Goal: Information Seeking & Learning: Learn about a topic

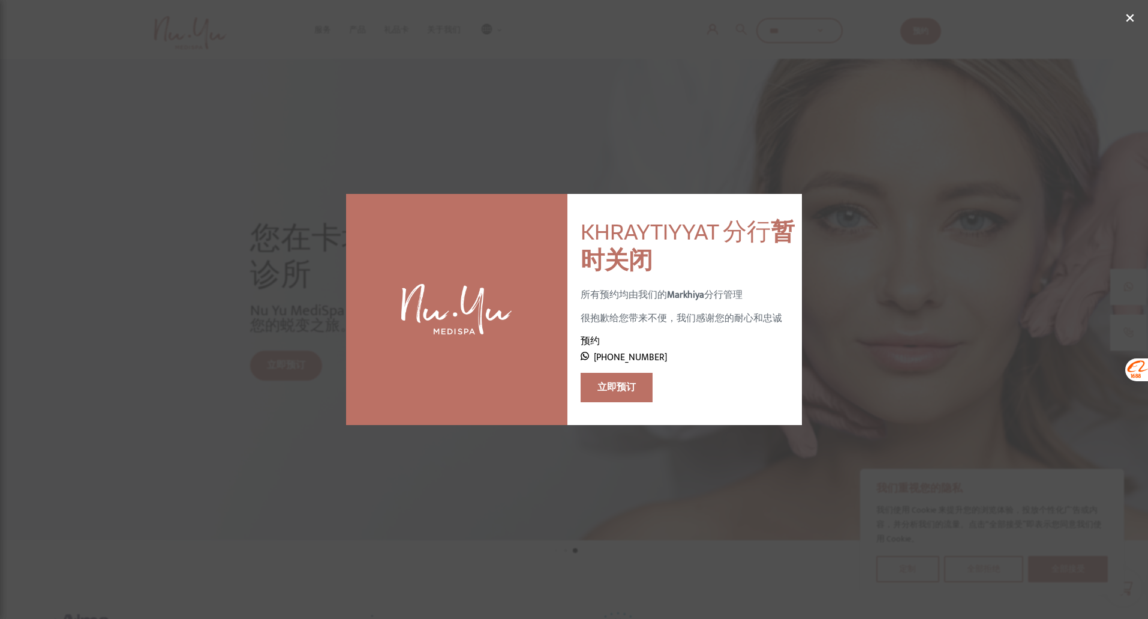
click at [956, 356] on div "× KHRAYTIYYAT 分行 暂时关闭 所有预约均由我们的 Markhiya 分行管理 很抱歉给您带来不便，我们感谢您的耐心和忠诚 预约 [PHONE_N…" at bounding box center [574, 310] width 919 height 232
click at [1128, 19] on font "×" at bounding box center [1131, 18] width 10 height 40
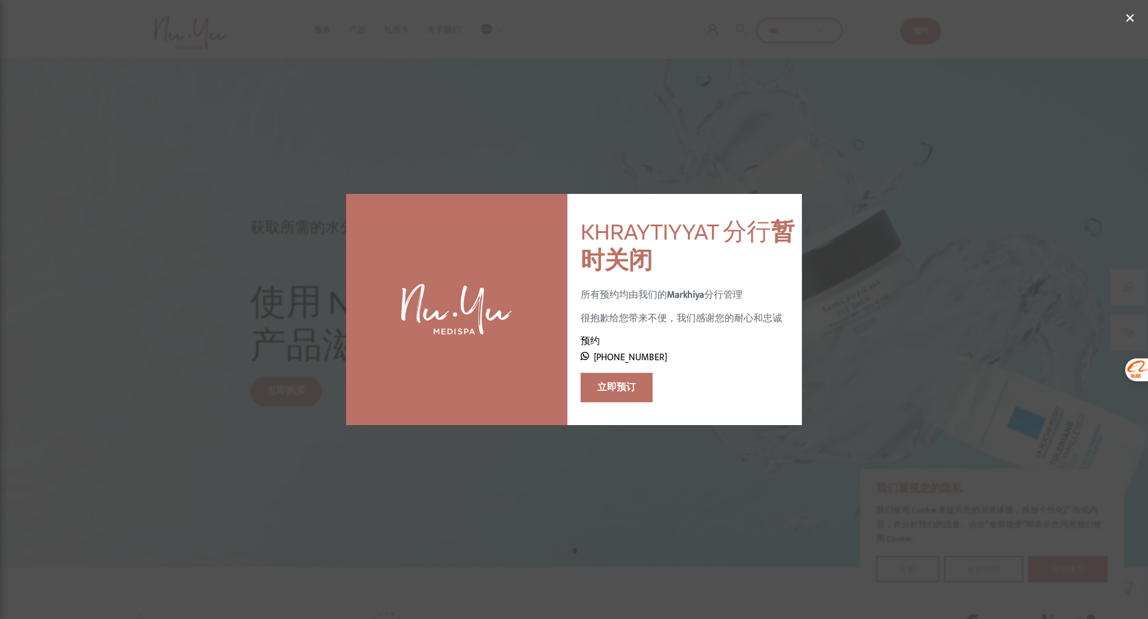
click at [1128, 14] on font "×" at bounding box center [1131, 18] width 10 height 40
click at [1112, 20] on div "服务 Nu Face Nu Body Nu Hair Nu Signature Programs Nu Technologies Nu Mind 产品" at bounding box center [574, 29] width 1148 height 59
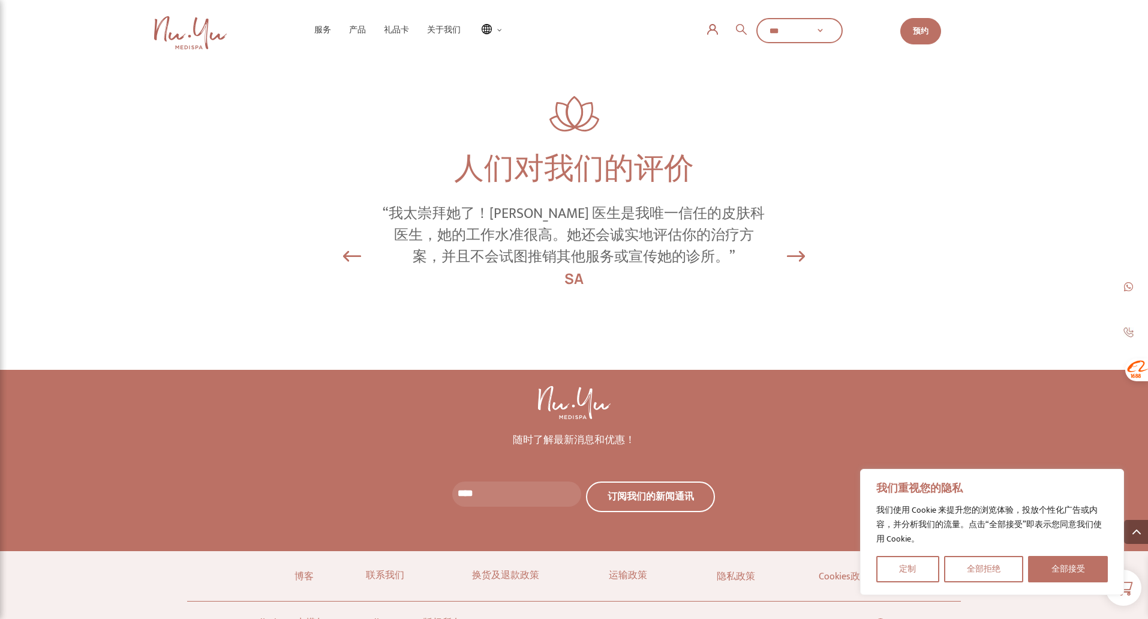
scroll to position [5664, 0]
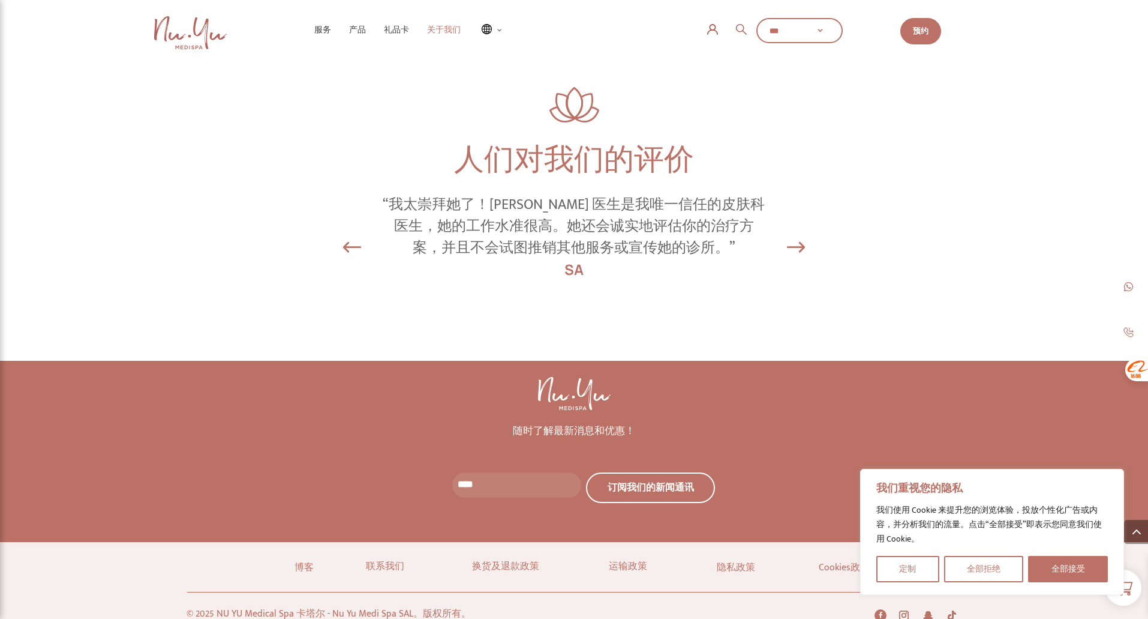
click at [439, 32] on font "关于我们" at bounding box center [444, 30] width 34 height 10
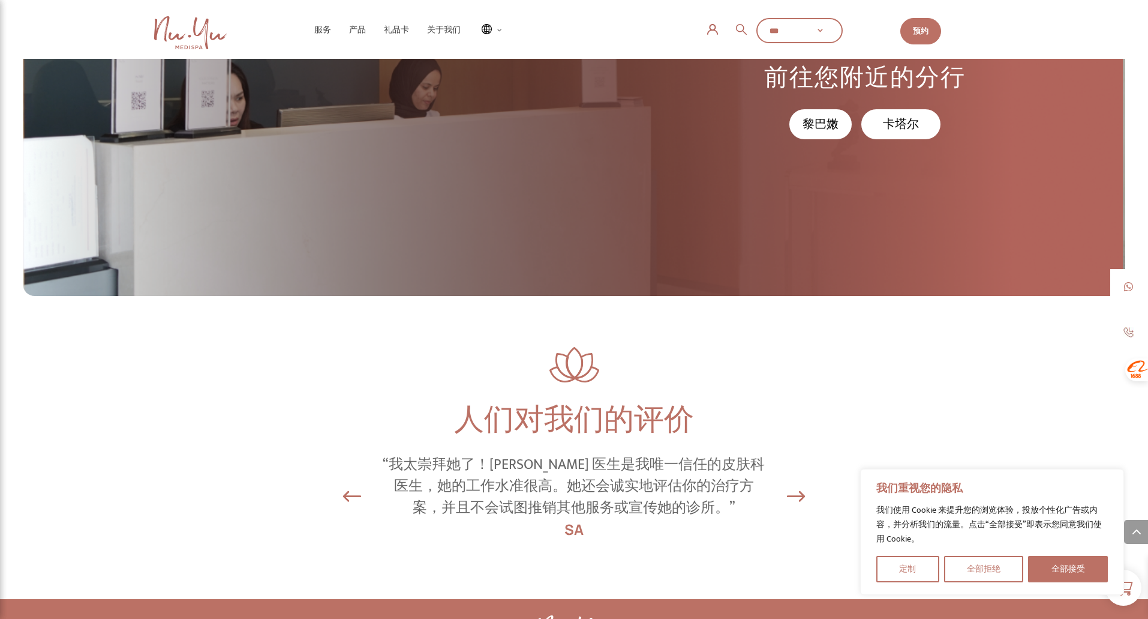
scroll to position [5402, 0]
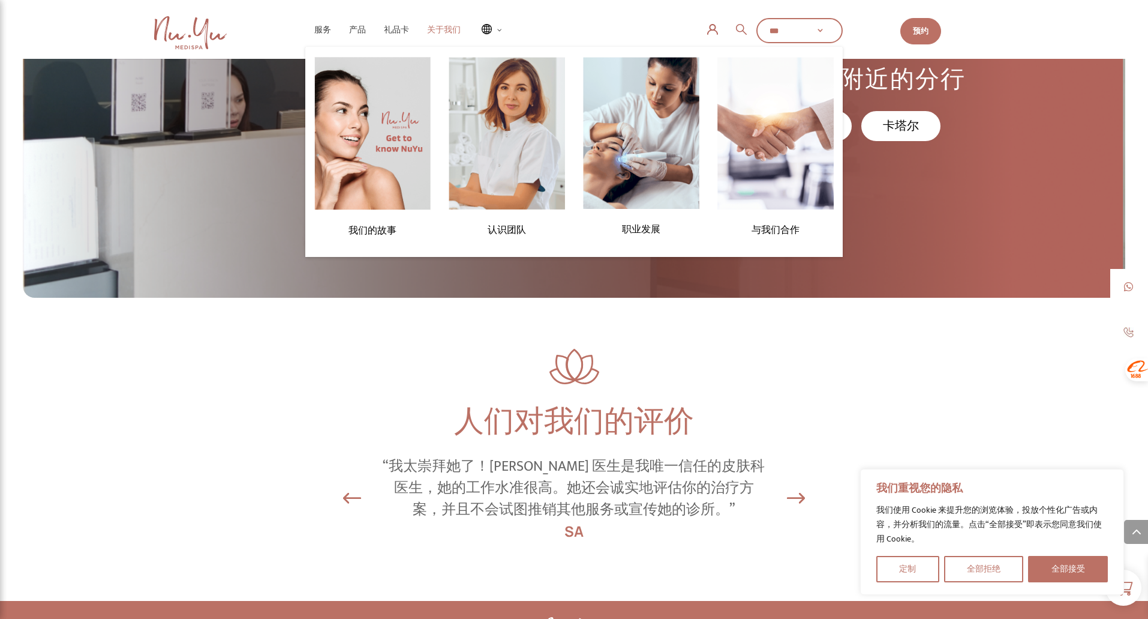
click at [449, 31] on font "关于我们" at bounding box center [444, 30] width 34 height 10
click at [409, 124] on img at bounding box center [372, 133] width 116 height 153
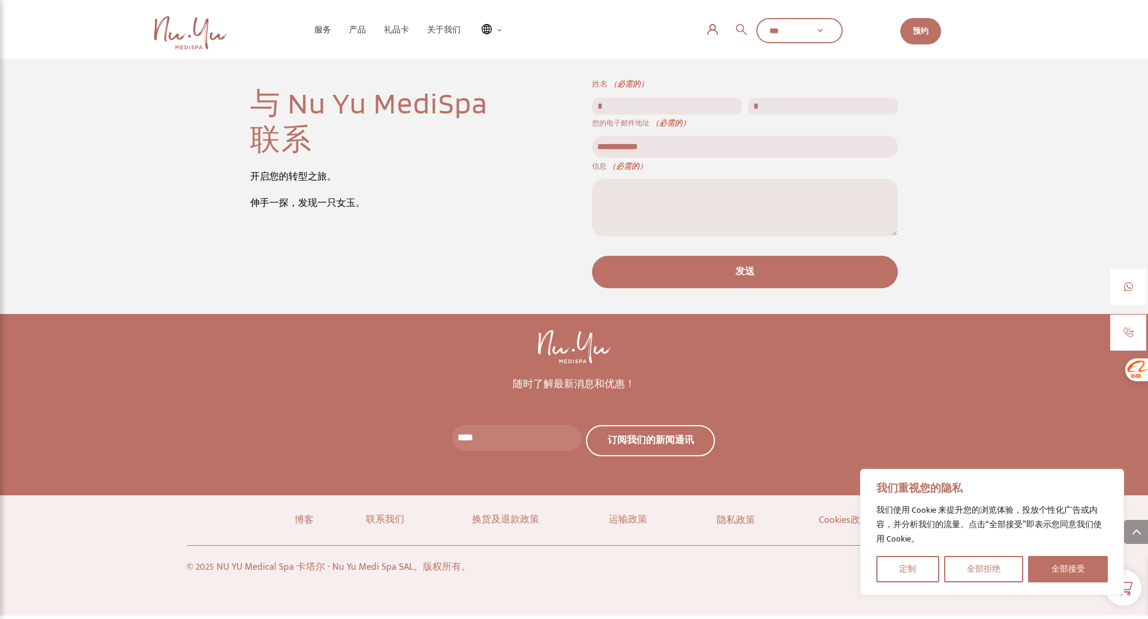
scroll to position [1895, 0]
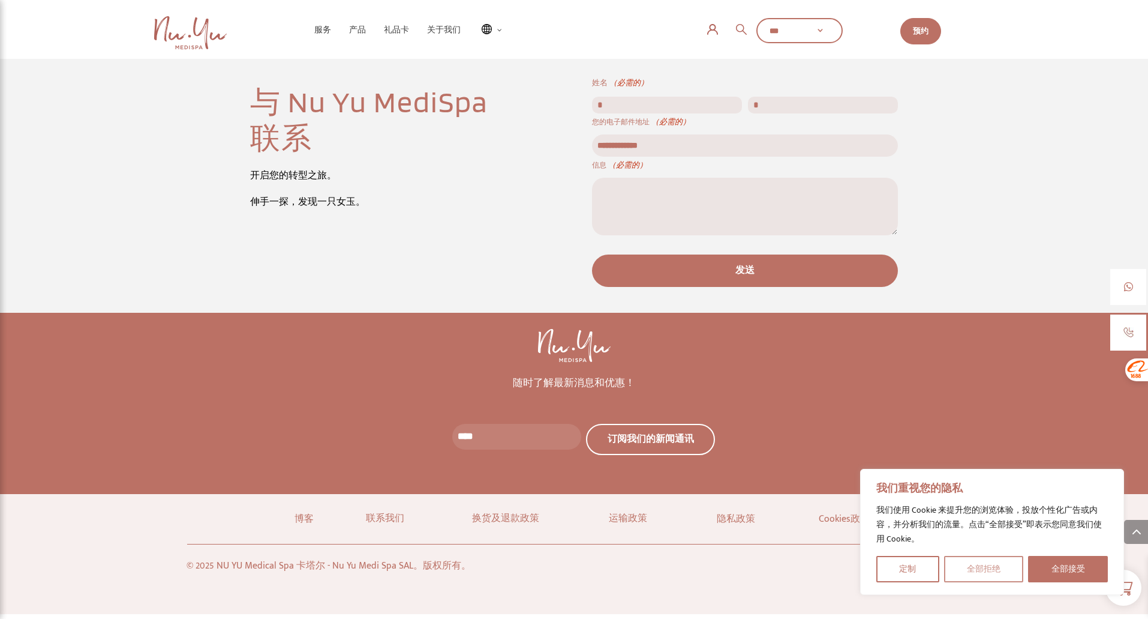
click at [976, 564] on font "全部拒绝" at bounding box center [984, 569] width 34 height 14
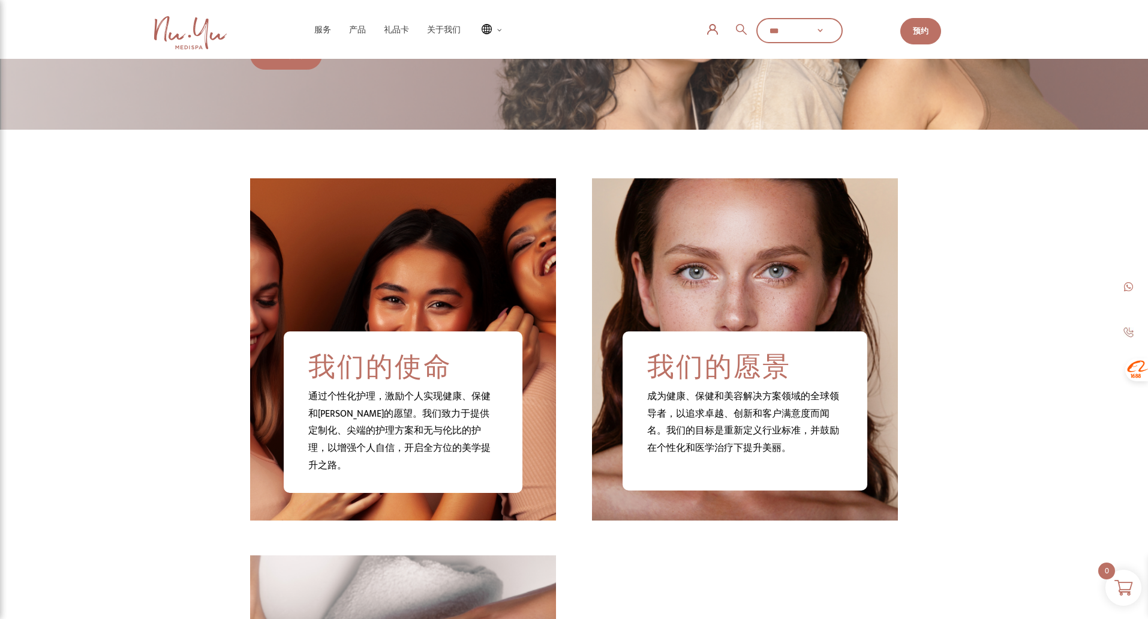
scroll to position [215, 0]
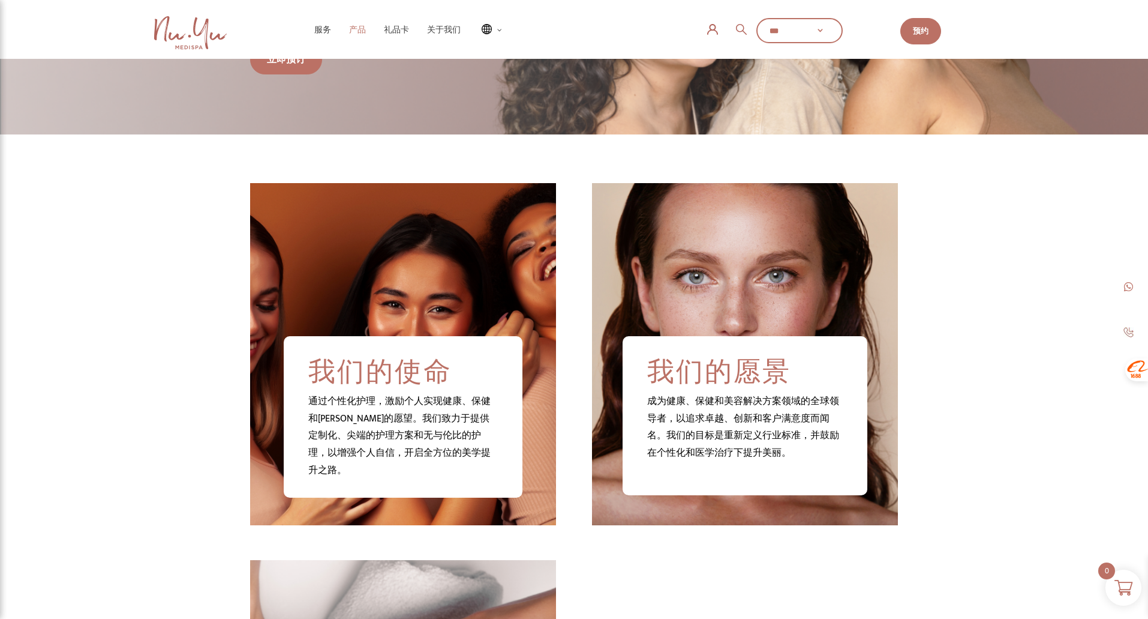
click at [362, 33] on font "产品" at bounding box center [357, 30] width 17 height 10
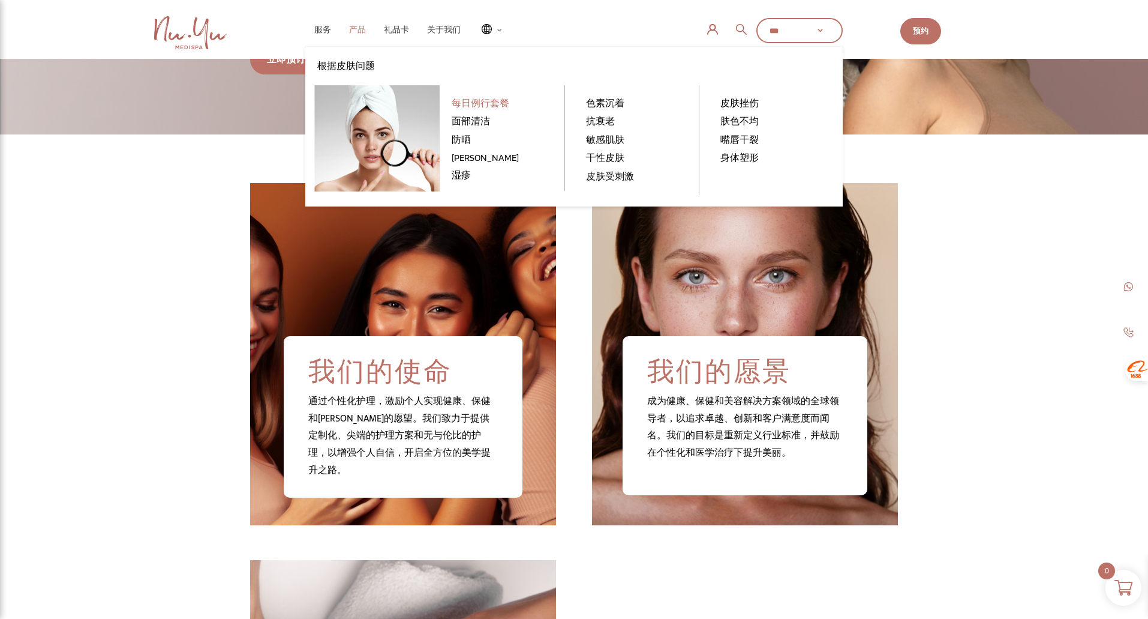
click at [358, 32] on font "产品" at bounding box center [357, 30] width 17 height 10
click at [606, 98] on span "色素沉着" at bounding box center [605, 103] width 38 height 10
click at [616, 107] on font "色素沉着" at bounding box center [605, 102] width 38 height 11
